Goal: Check status: Check status

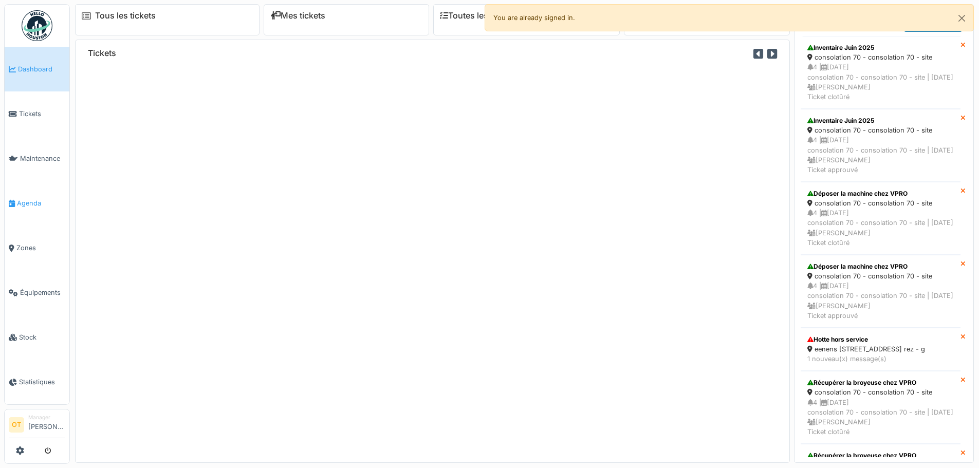
click at [27, 200] on span "Agenda" at bounding box center [41, 203] width 48 height 10
click at [32, 112] on span "Tickets" at bounding box center [42, 114] width 46 height 10
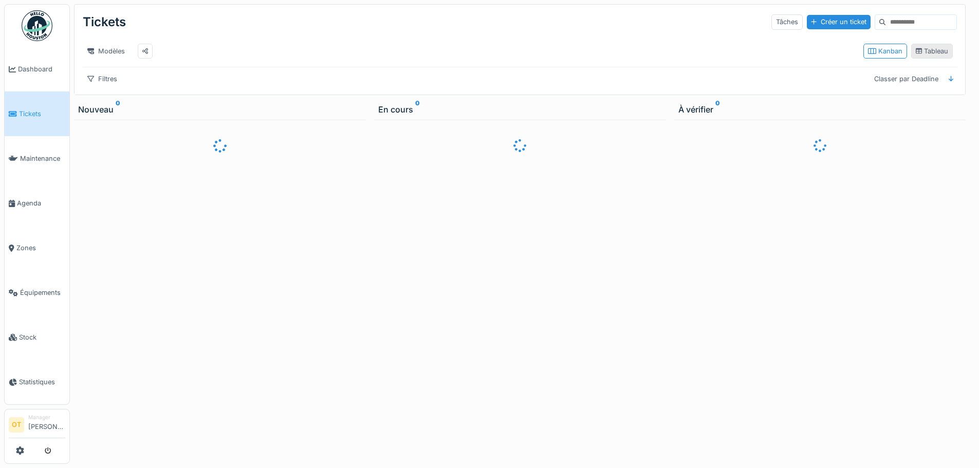
click at [930, 56] on div "Tableau" at bounding box center [931, 51] width 33 height 10
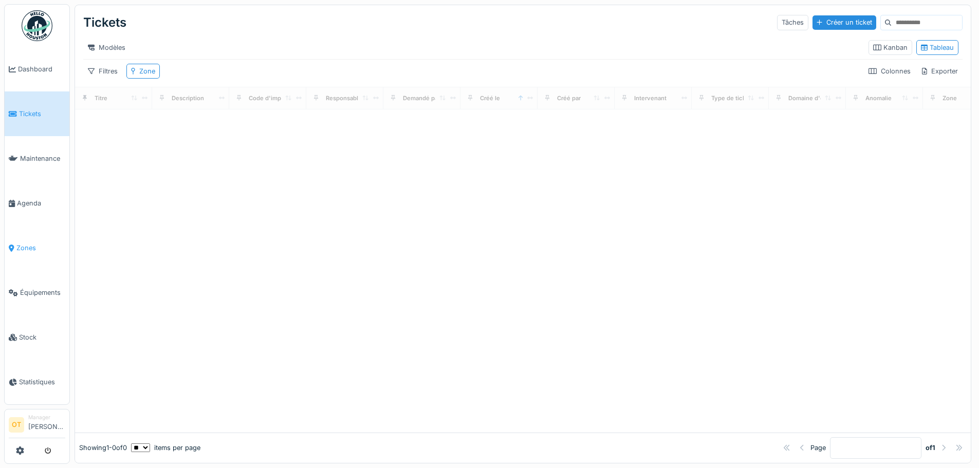
click at [18, 234] on link "Zones" at bounding box center [37, 248] width 65 height 45
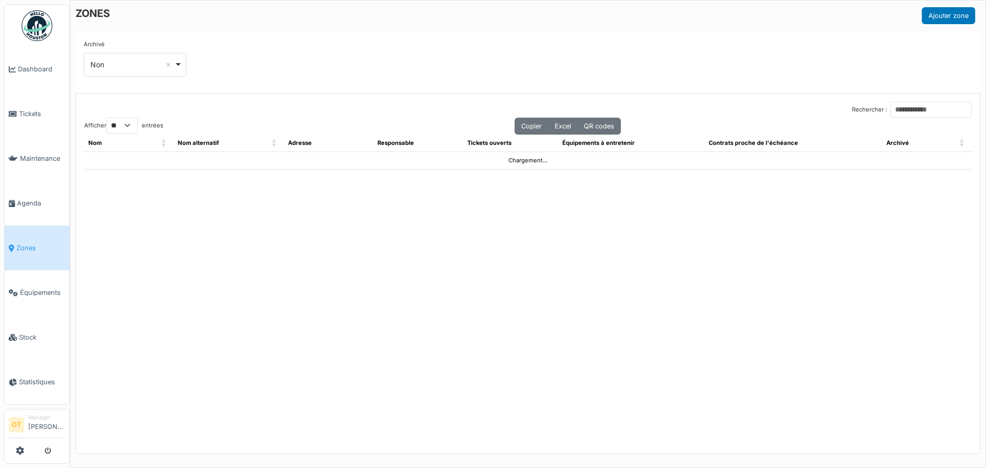
select select "**"
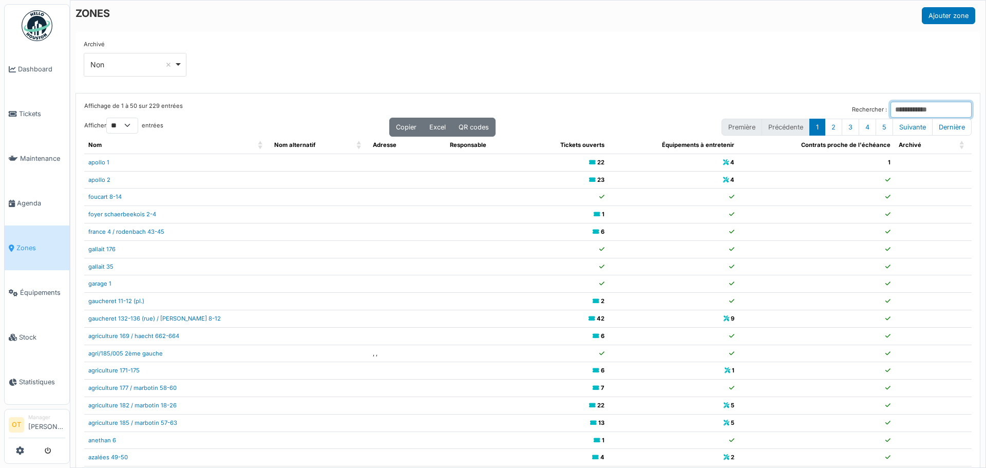
click at [894, 114] on input "Rechercher :" at bounding box center [931, 110] width 81 height 16
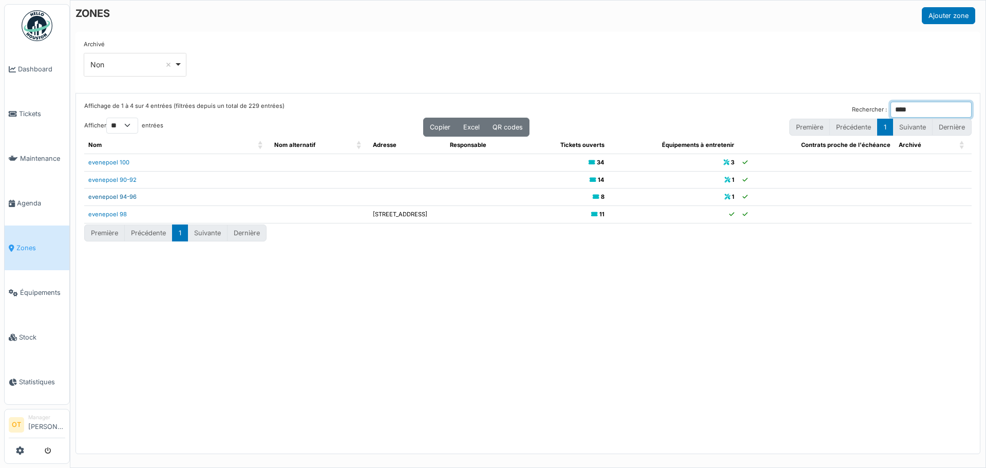
type input "****"
click at [110, 196] on link "evenepoel 94-96" at bounding box center [112, 196] width 48 height 7
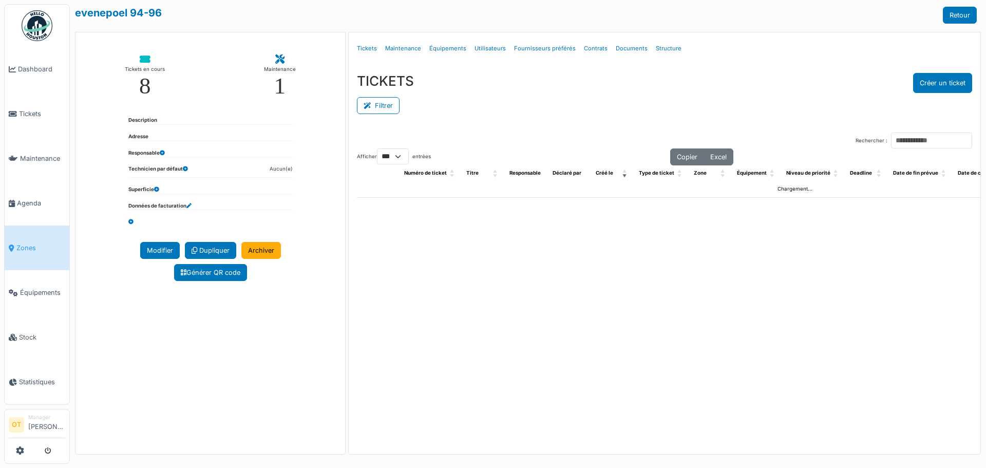
select select "***"
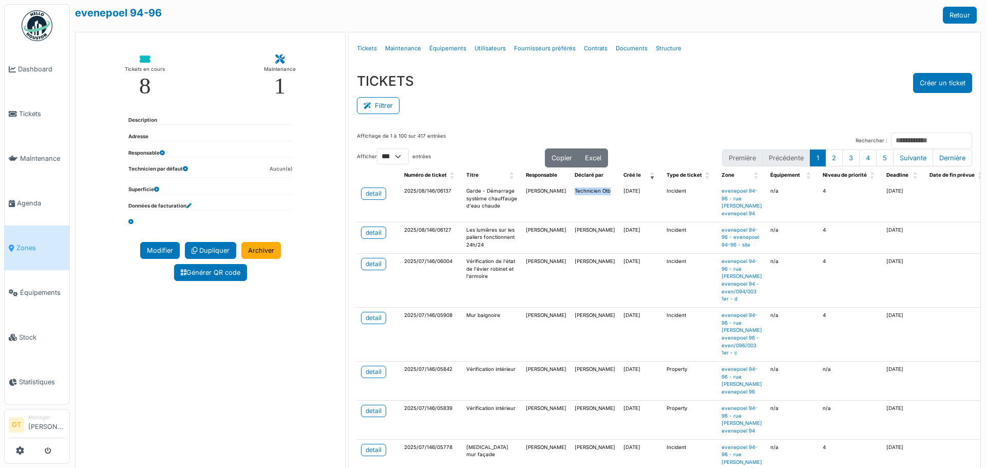
drag, startPoint x: 564, startPoint y: 200, endPoint x: 554, endPoint y: 192, distance: 12.0
click at [571, 193] on td "Technicien Otb" at bounding box center [595, 202] width 49 height 39
click at [571, 192] on td "Technicien Otb" at bounding box center [595, 202] width 49 height 39
drag, startPoint x: 556, startPoint y: 191, endPoint x: 572, endPoint y: 199, distance: 17.9
click at [572, 199] on td "Technicien Otb" at bounding box center [595, 202] width 49 height 39
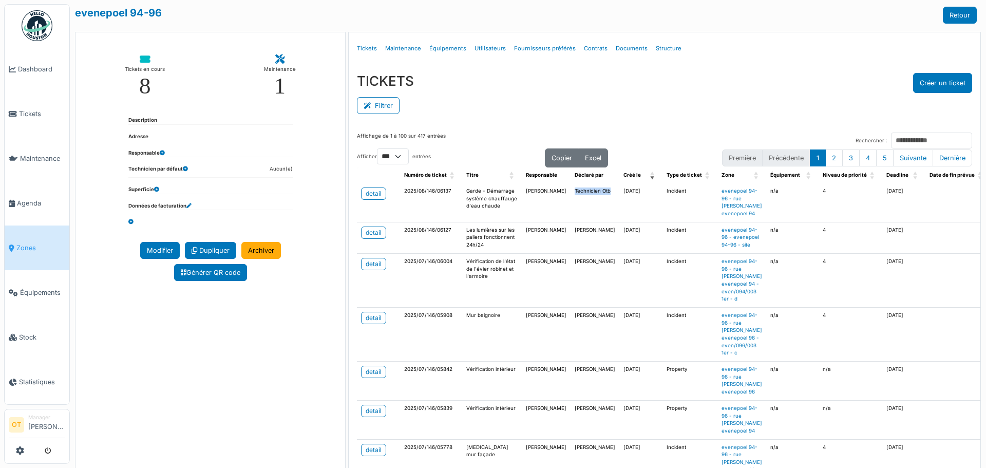
click at [572, 199] on td "Technicien Otb" at bounding box center [595, 202] width 49 height 39
drag, startPoint x: 572, startPoint y: 199, endPoint x: 552, endPoint y: 185, distance: 24.4
click at [571, 185] on td "Technicien Otb" at bounding box center [595, 202] width 49 height 39
click at [571, 187] on td "Technicien Otb" at bounding box center [595, 202] width 49 height 39
click at [371, 195] on div "detail" at bounding box center [374, 193] width 16 height 9
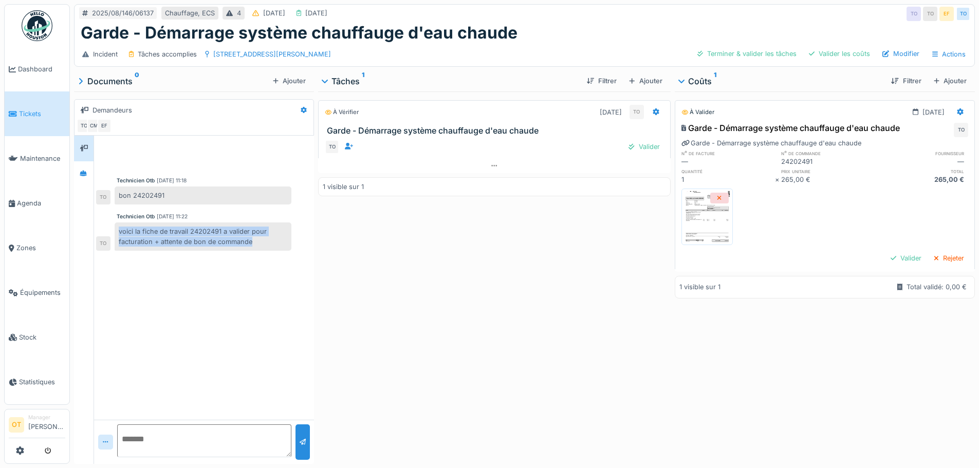
drag, startPoint x: 254, startPoint y: 243, endPoint x: 120, endPoint y: 233, distance: 135.0
click at [120, 233] on div "voici la fiche de travail 24202491 a valider pour facturation + attente de bon …" at bounding box center [203, 236] width 177 height 28
drag, startPoint x: 120, startPoint y: 233, endPoint x: 260, endPoint y: 249, distance: 141.1
click at [260, 249] on div "voici la fiche de travail 24202491 a valider pour facturation + attente de bon …" at bounding box center [203, 236] width 177 height 28
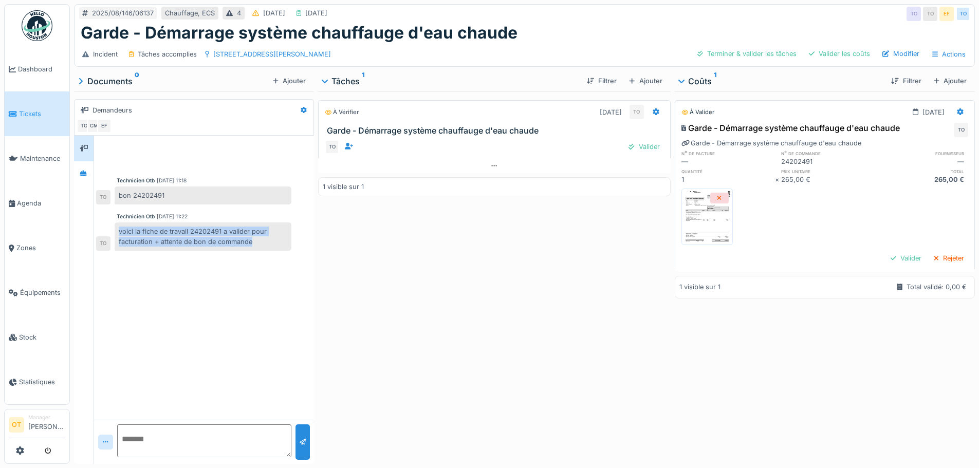
click at [260, 247] on div "voici la fiche de travail 24202491 a valider pour facturation + attente de bon …" at bounding box center [203, 236] width 177 height 28
drag, startPoint x: 258, startPoint y: 246, endPoint x: 119, endPoint y: 231, distance: 139.4
click at [119, 231] on div "voici la fiche de travail 24202491 a valider pour facturation + attente de bon …" at bounding box center [203, 236] width 177 height 28
